Goal: Task Accomplishment & Management: Manage account settings

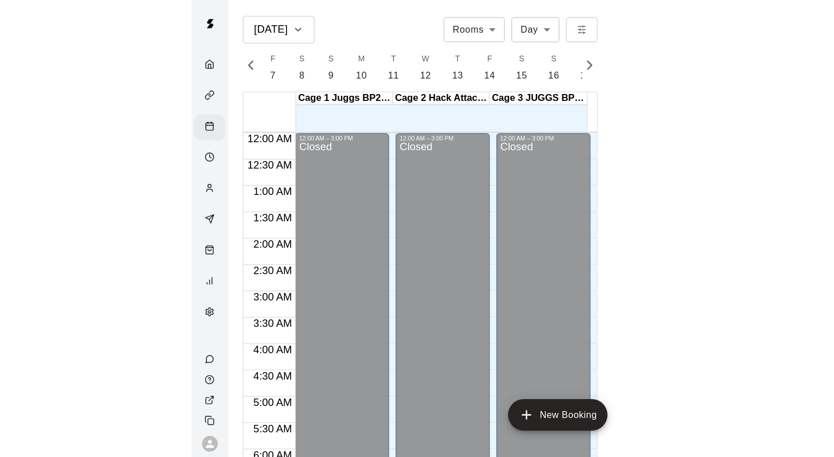
scroll to position [494, 0]
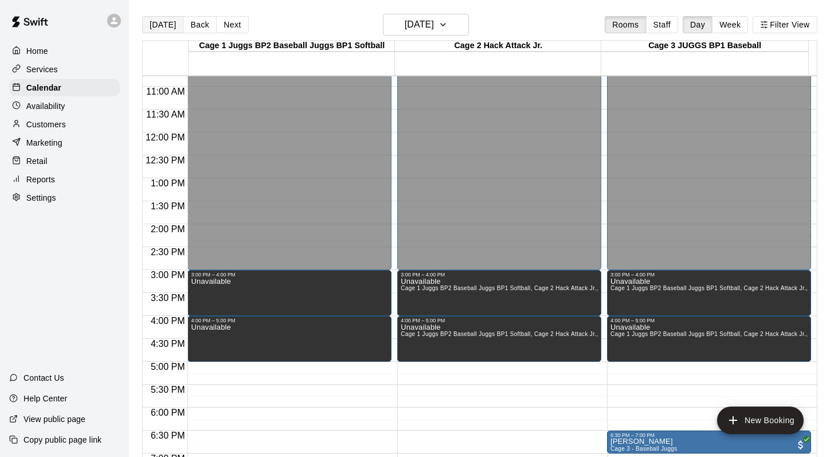
click at [160, 28] on button "[DATE]" at bounding box center [162, 24] width 41 height 17
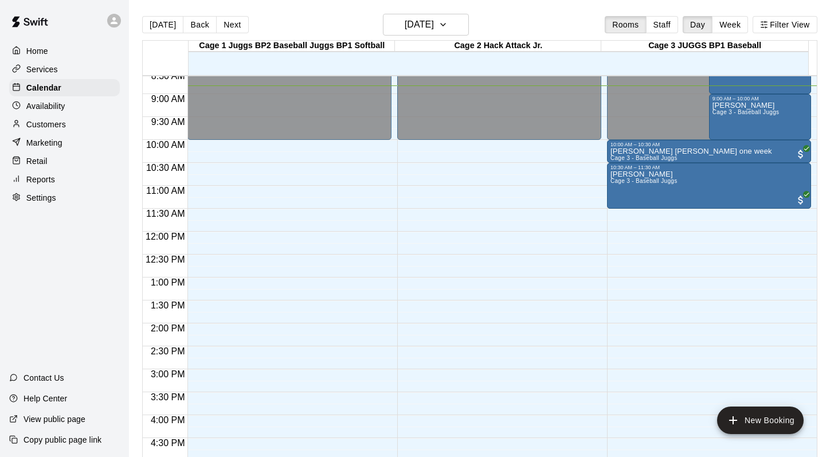
scroll to position [415, 0]
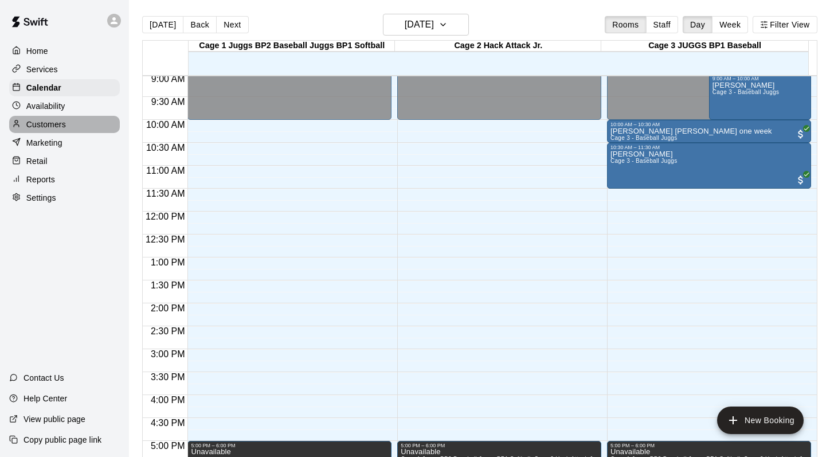
click at [49, 125] on p "Customers" at bounding box center [46, 124] width 40 height 11
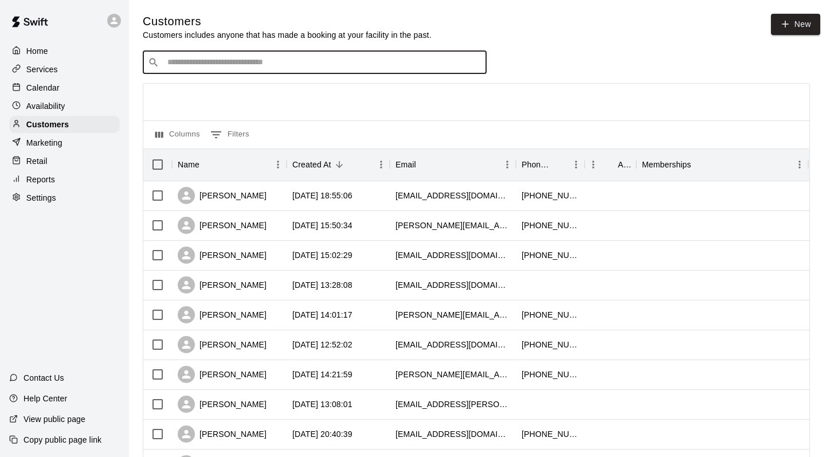
click at [170, 67] on input "Search customers by name or email" at bounding box center [323, 62] width 318 height 11
type input "*****"
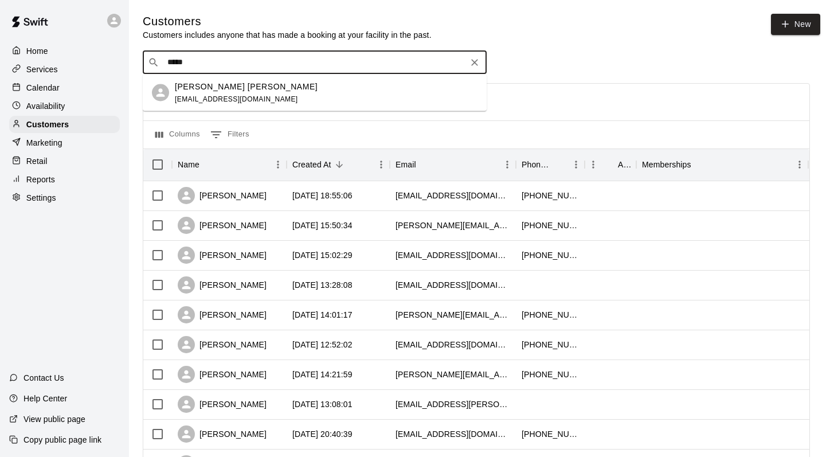
click at [190, 92] on div "[PERSON_NAME] [PERSON_NAME] [EMAIL_ADDRESS][DOMAIN_NAME]" at bounding box center [246, 92] width 143 height 25
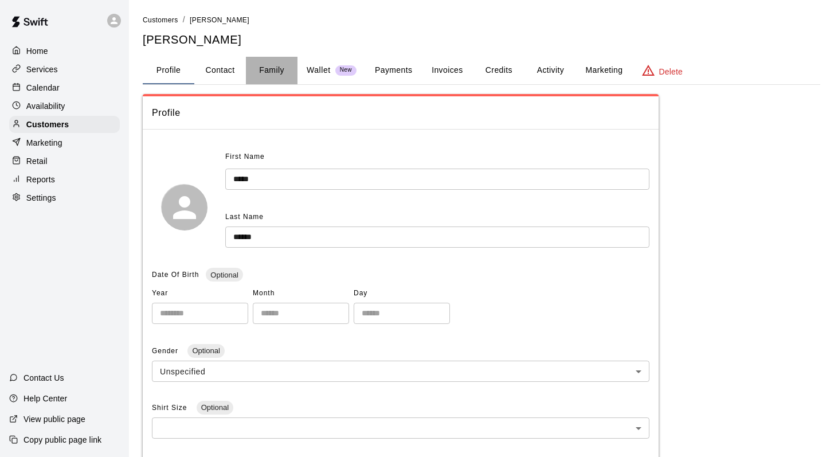
click at [273, 73] on button "Family" at bounding box center [272, 71] width 52 height 28
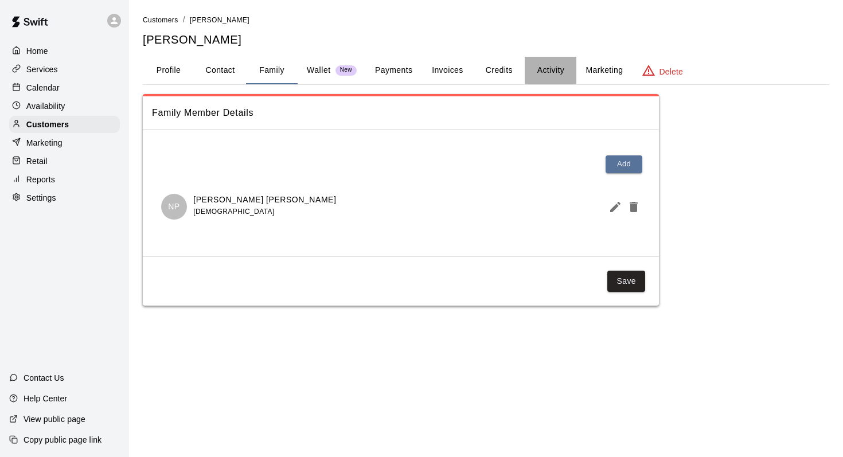
click at [392, 72] on button "Activity" at bounding box center [551, 71] width 52 height 28
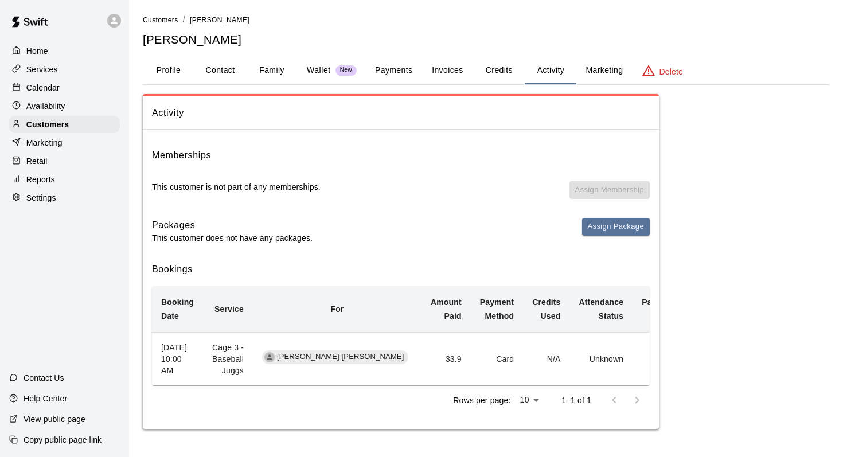
click at [56, 89] on p "Calendar" at bounding box center [42, 87] width 33 height 11
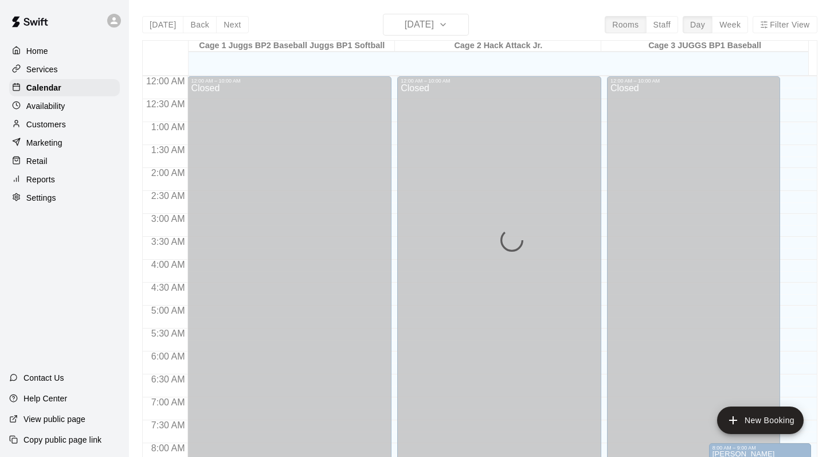
scroll to position [405, 0]
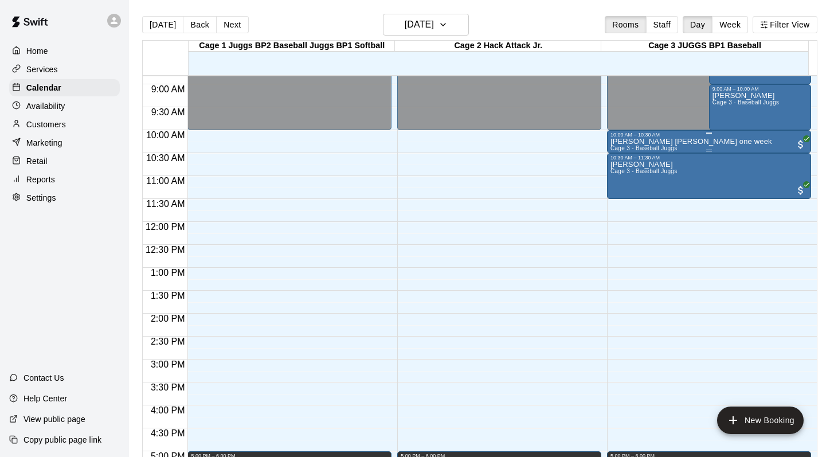
click at [392, 142] on p "[PERSON_NAME] [PERSON_NAME] one week" at bounding box center [692, 142] width 162 height 0
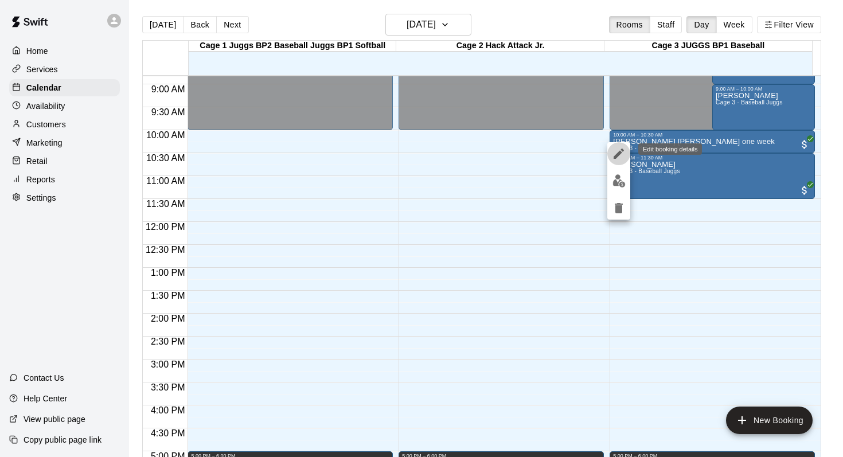
click at [392, 148] on icon "edit" at bounding box center [619, 154] width 14 height 14
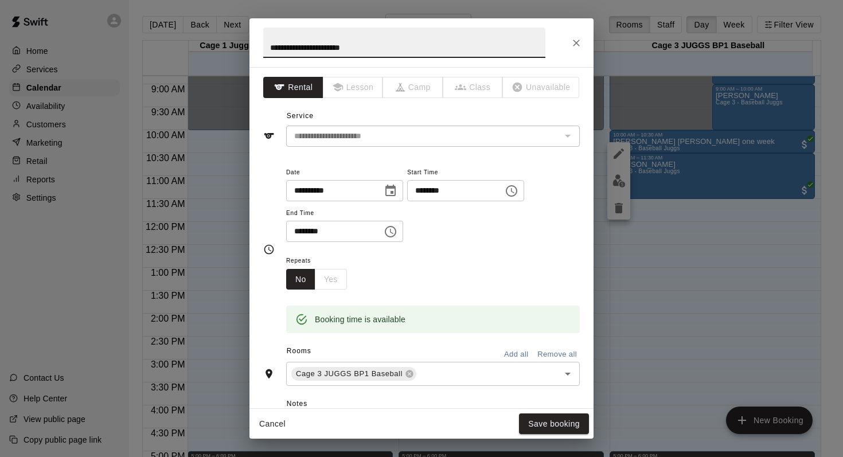
click at [324, 51] on input "**********" at bounding box center [404, 43] width 282 height 30
type input "**********"
click at [392, 397] on button "Save booking" at bounding box center [554, 423] width 70 height 21
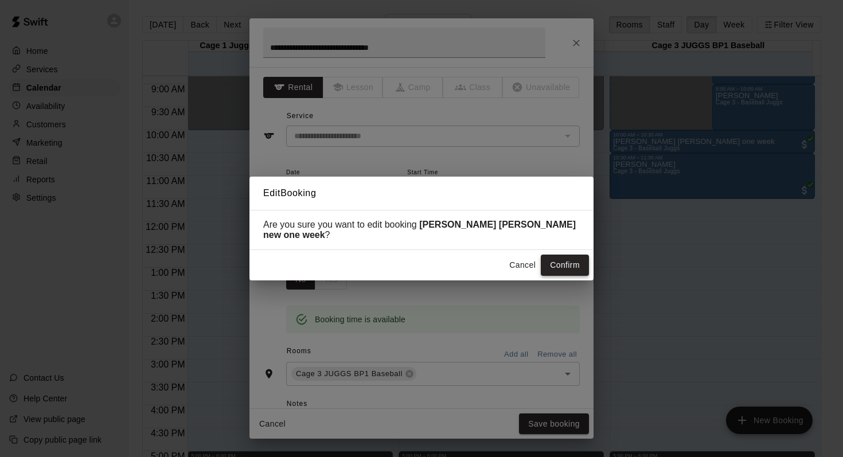
click at [392, 255] on button "Confirm" at bounding box center [565, 265] width 48 height 21
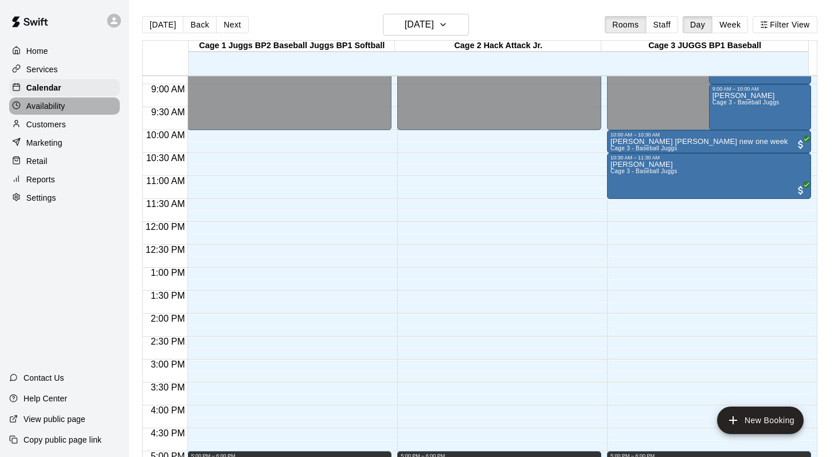
click at [54, 112] on div "Availability" at bounding box center [64, 105] width 111 height 17
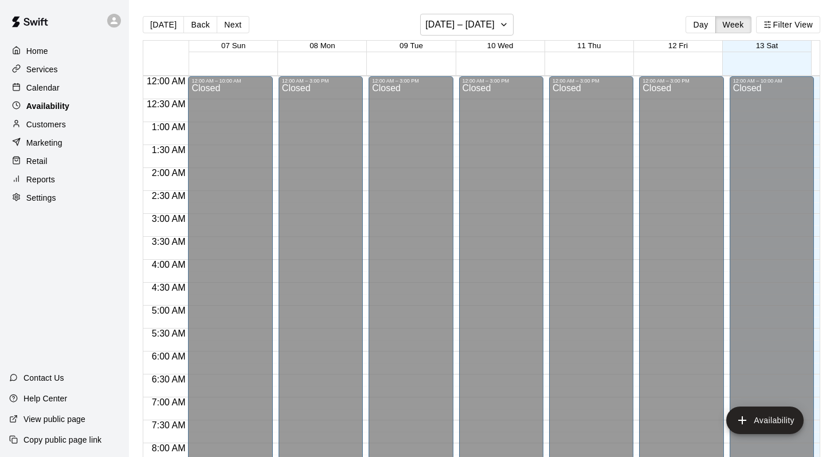
scroll to position [405, 0]
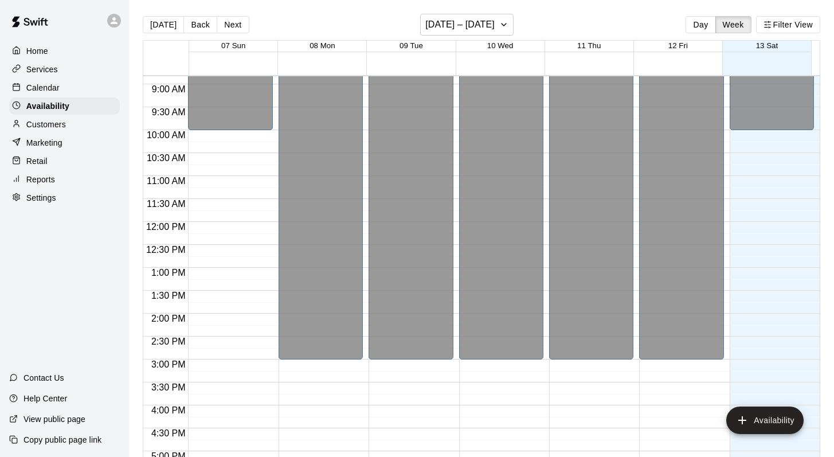
click at [50, 122] on p "Customers" at bounding box center [46, 124] width 40 height 11
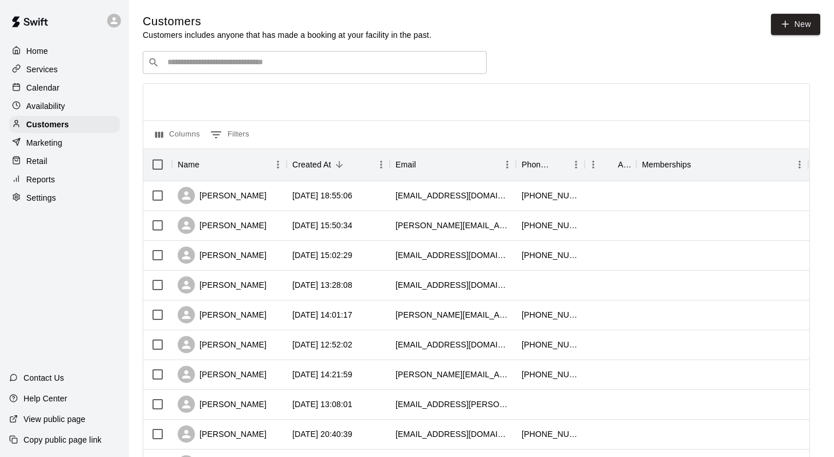
click at [176, 64] on input "Search customers by name or email" at bounding box center [323, 62] width 318 height 11
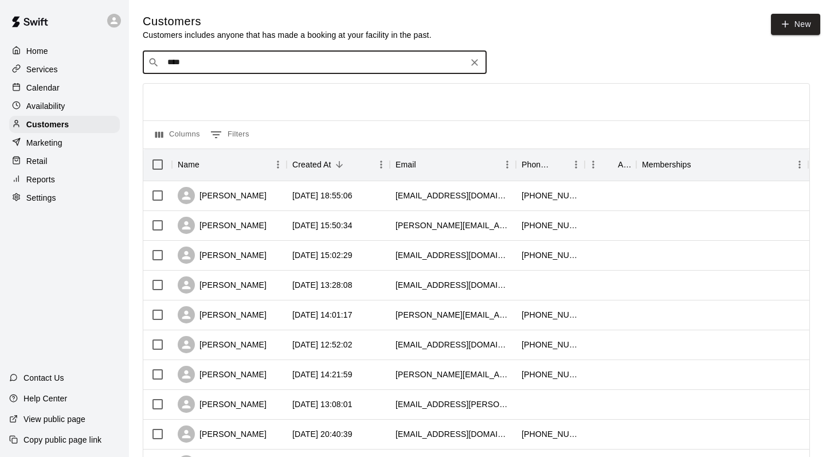
type input "*****"
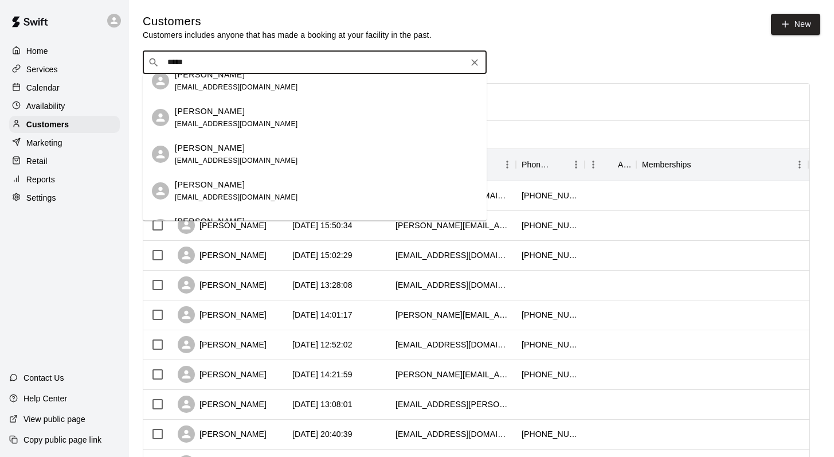
scroll to position [196, 0]
click at [201, 111] on p "[PERSON_NAME]" at bounding box center [210, 110] width 70 height 12
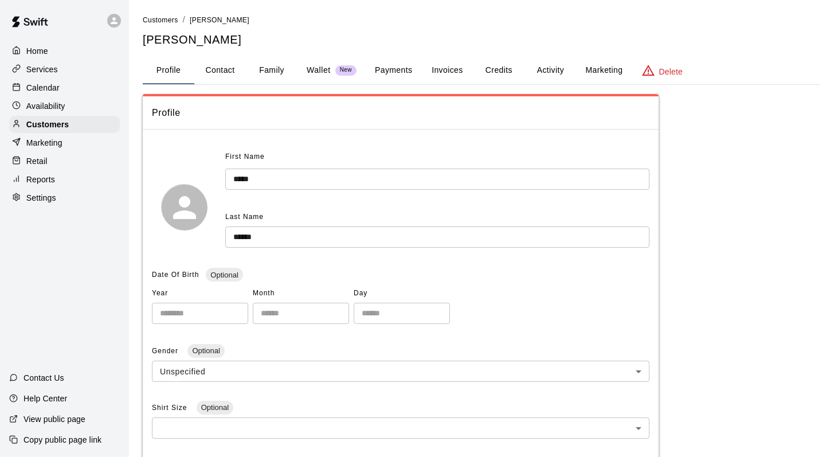
click at [264, 72] on button "Family" at bounding box center [272, 71] width 52 height 28
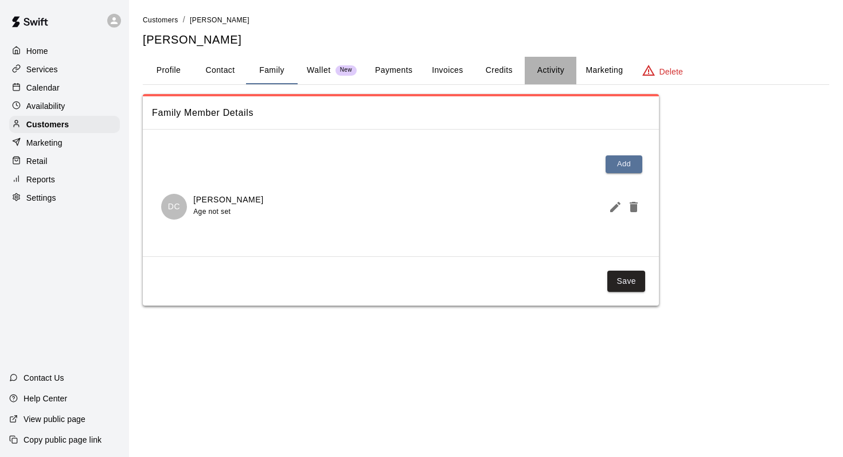
click at [392, 76] on button "Activity" at bounding box center [551, 71] width 52 height 28
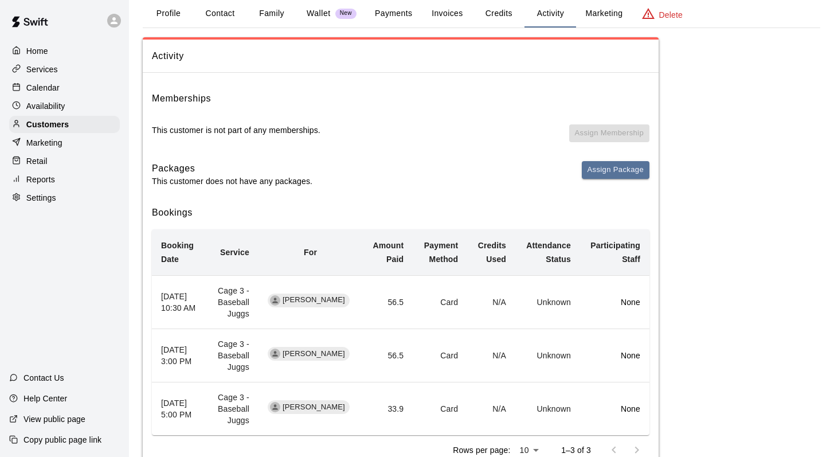
scroll to position [60, 0]
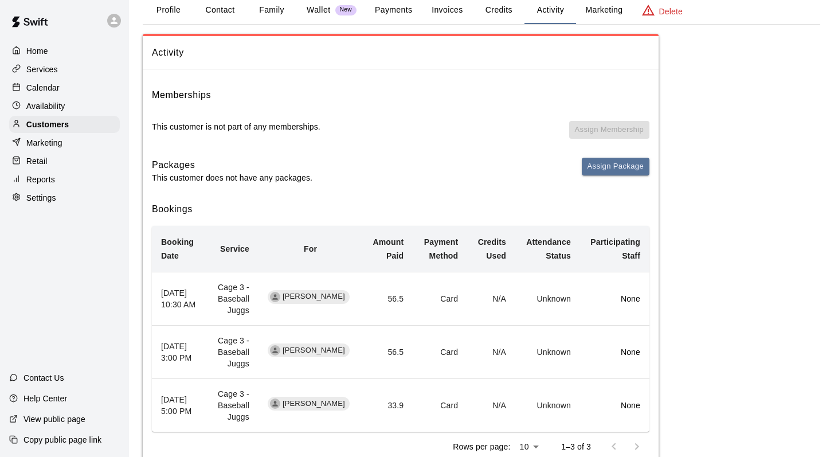
click at [50, 88] on p "Calendar" at bounding box center [42, 87] width 33 height 11
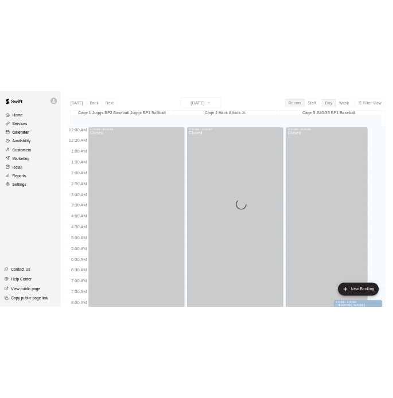
scroll to position [405, 0]
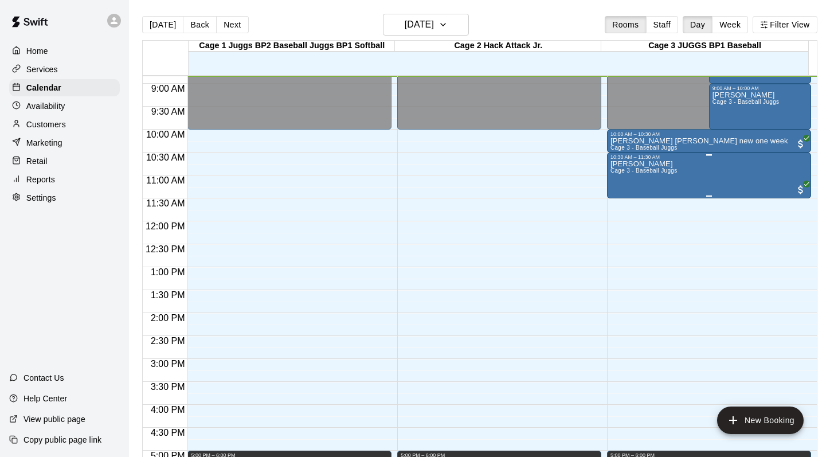
click at [392, 176] on div "[PERSON_NAME] 3 - Baseball Juggs" at bounding box center [644, 388] width 67 height 457
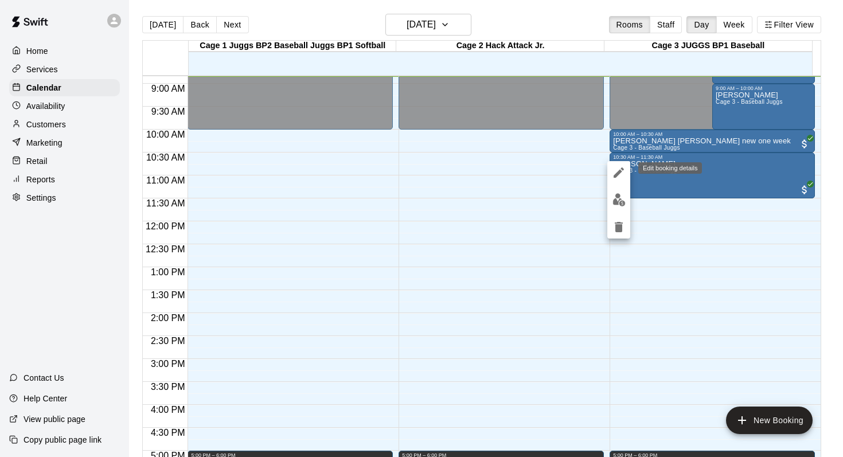
click at [392, 170] on icon "edit" at bounding box center [619, 173] width 14 height 14
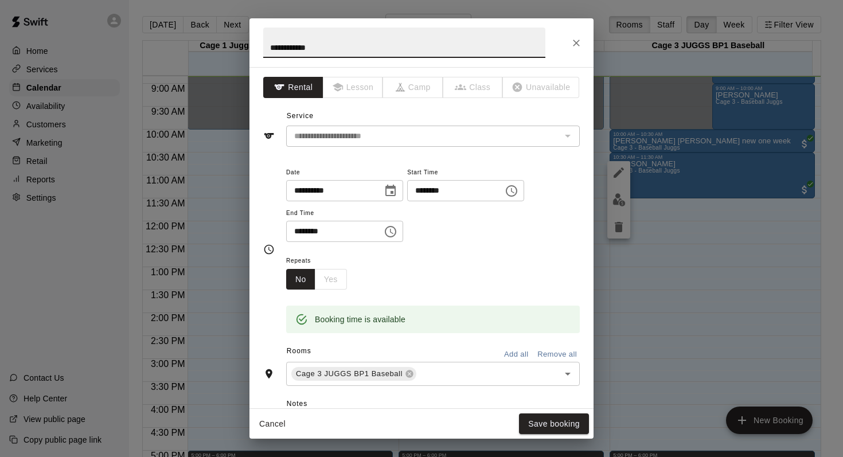
click at [294, 46] on input "**********" at bounding box center [404, 43] width 282 height 30
type input "**********"
click at [392, 397] on button "Save booking" at bounding box center [554, 423] width 70 height 21
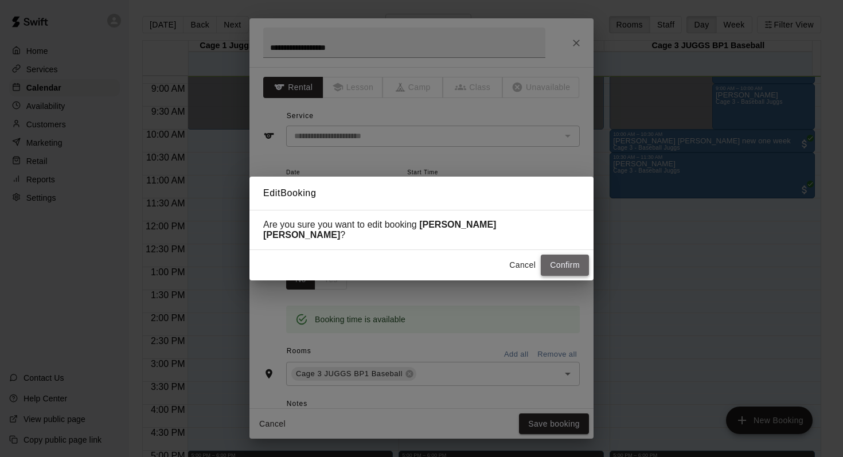
click at [392, 256] on button "Confirm" at bounding box center [565, 265] width 48 height 21
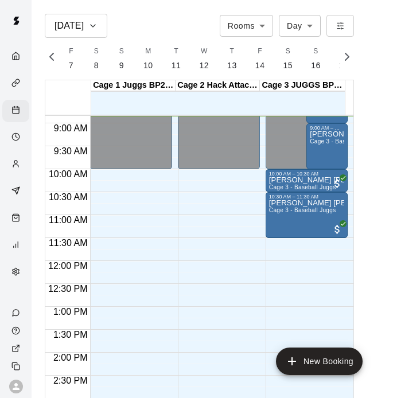
scroll to position [0, 4986]
